Goal: Task Accomplishment & Management: Complete application form

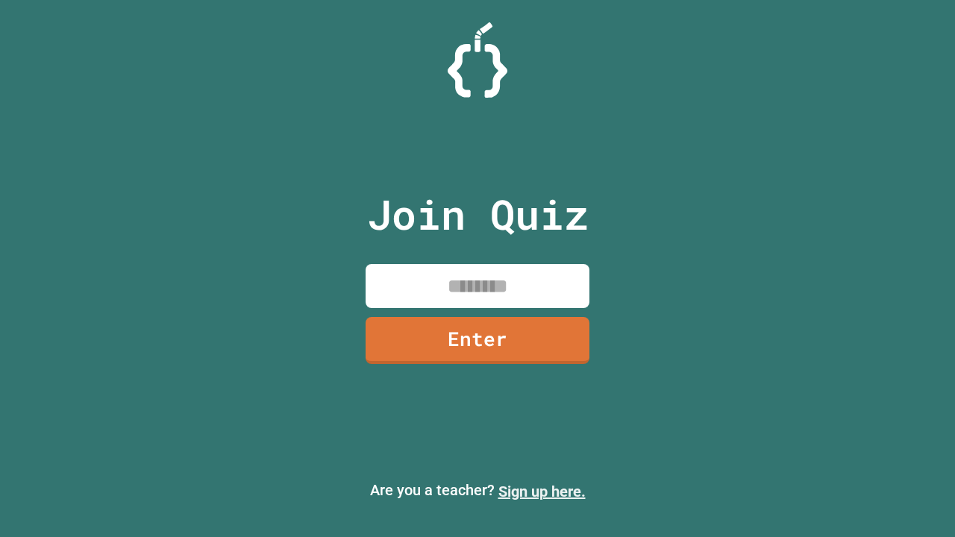
click at [542, 492] on link "Sign up here." at bounding box center [541, 492] width 87 height 18
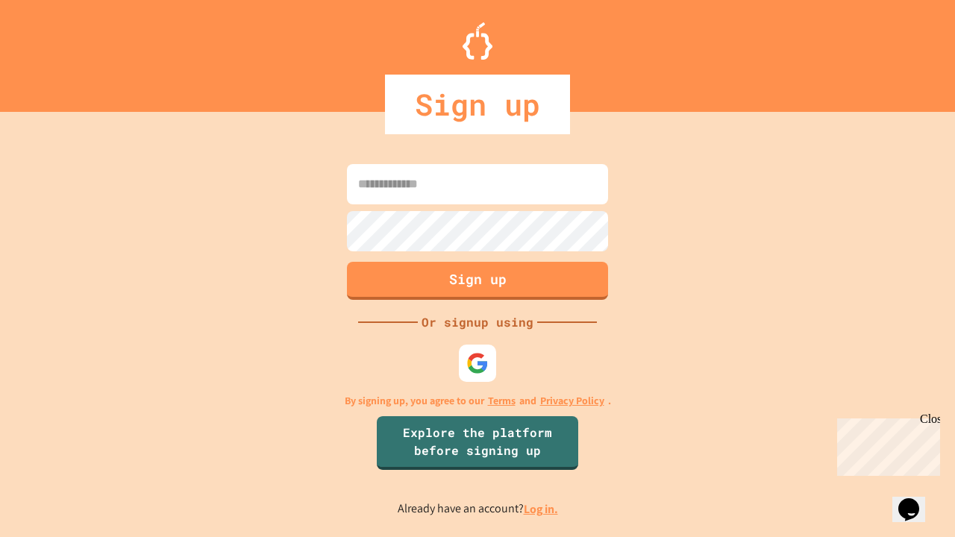
click at [542, 509] on link "Log in." at bounding box center [541, 509] width 34 height 16
